Goal: Obtain resource: Obtain resource

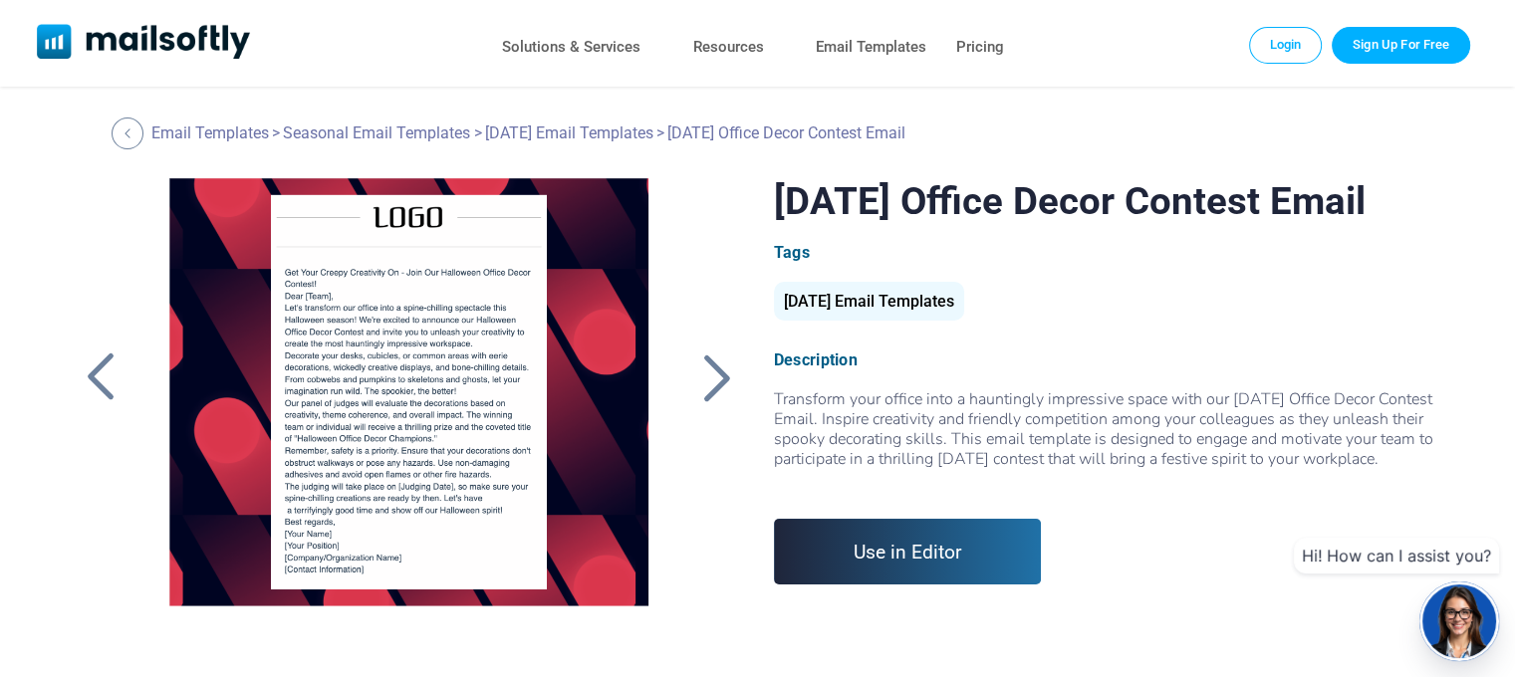
click at [710, 370] on div at bounding box center [716, 378] width 50 height 52
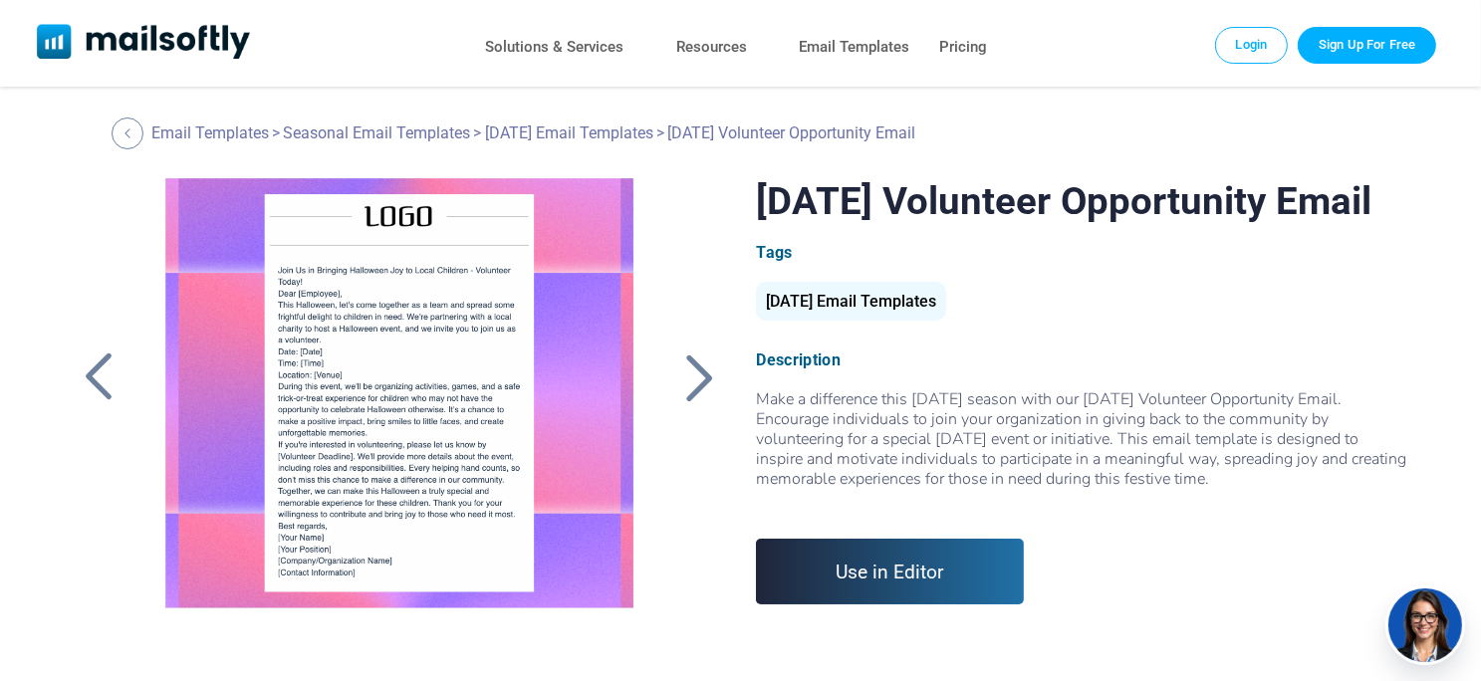
click at [108, 365] on div at bounding box center [99, 378] width 50 height 52
